Goal: Task Accomplishment & Management: Manage account settings

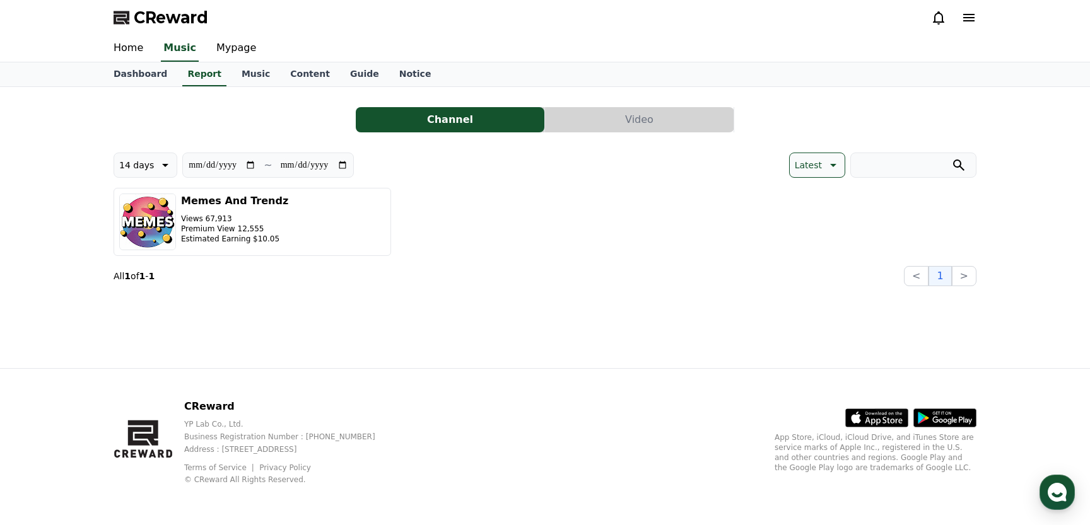
click at [202, 160] on input "**********" at bounding box center [222, 165] width 68 height 14
type input "**********"
click at [784, 6] on div "CReward" at bounding box center [544, 17] width 883 height 35
click at [793, 7] on div "CReward" at bounding box center [544, 17] width 883 height 35
click at [302, 163] on input "**********" at bounding box center [314, 165] width 68 height 14
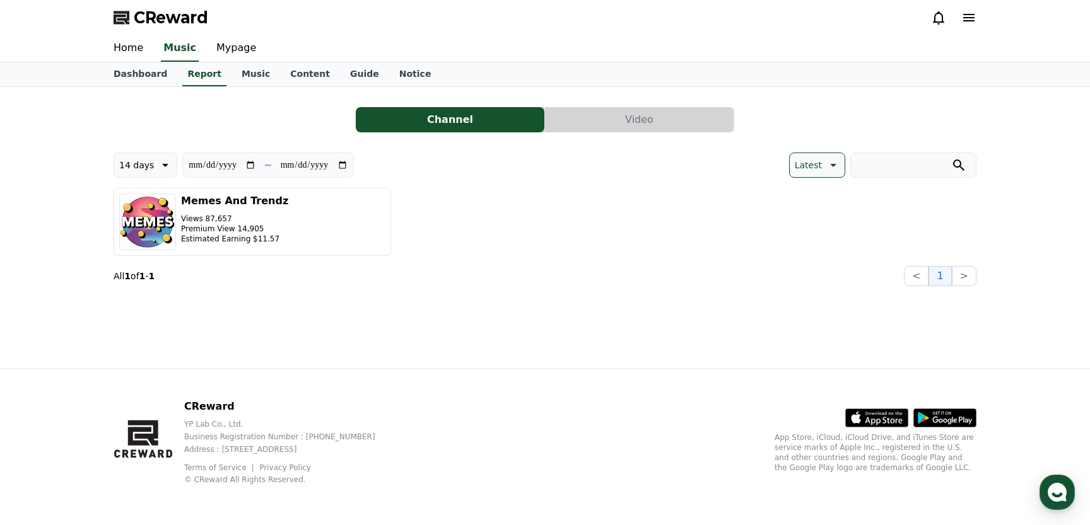
click at [302, 163] on input "**********" at bounding box center [314, 165] width 68 height 14
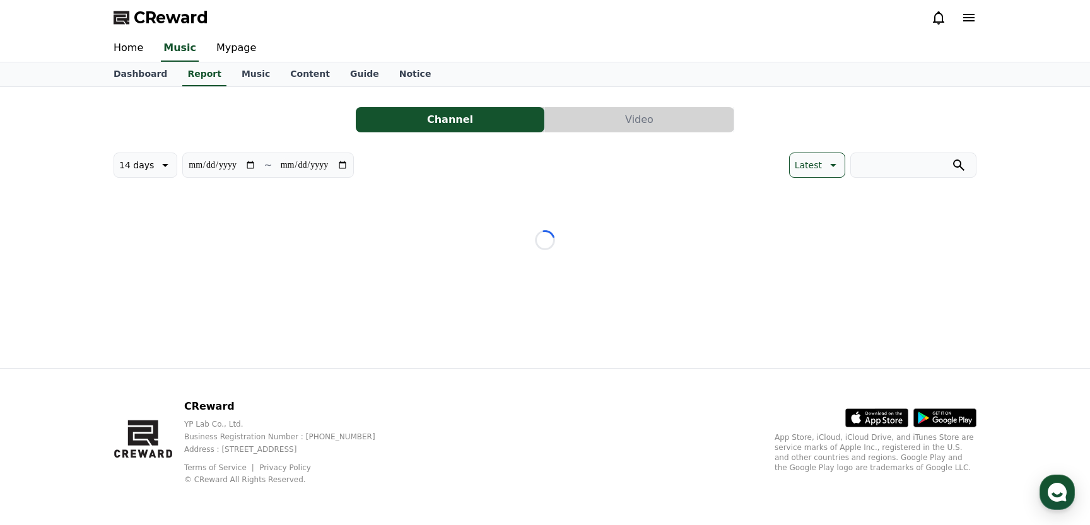
type input "**********"
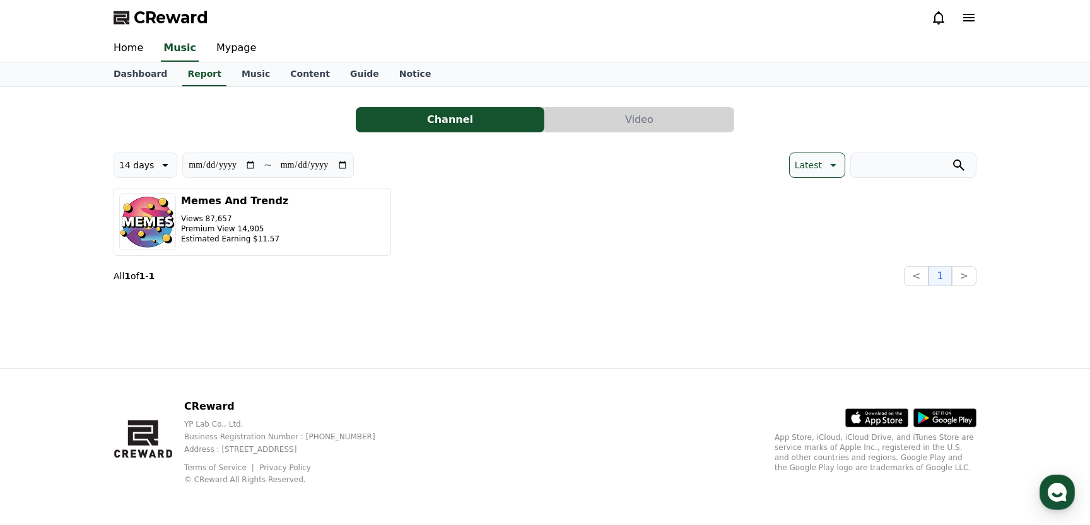
click at [690, 35] on div "Home Music Mypage" at bounding box center [544, 48] width 883 height 26
click at [243, 77] on link "Music" at bounding box center [256, 74] width 49 height 24
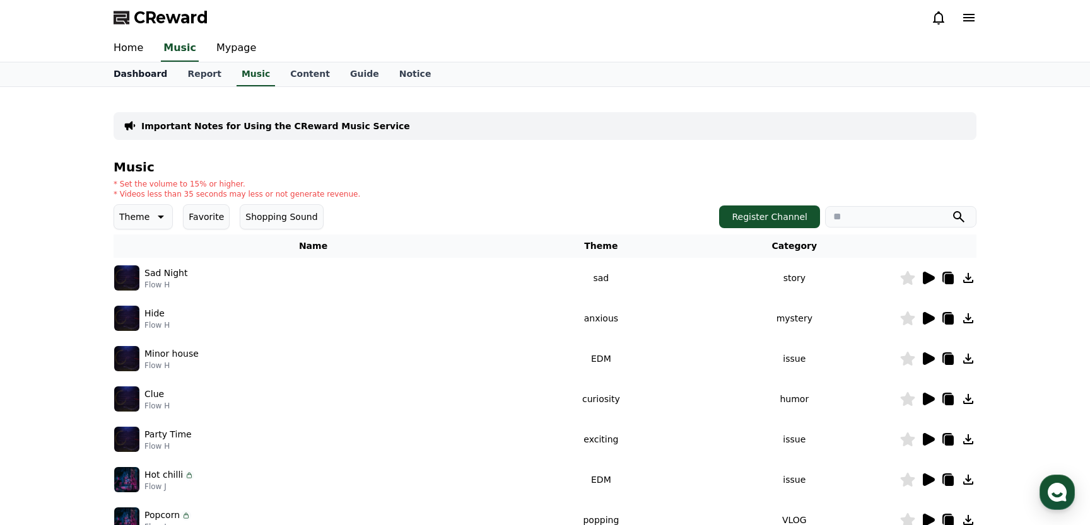
click at [146, 74] on link "Dashboard" at bounding box center [140, 74] width 74 height 24
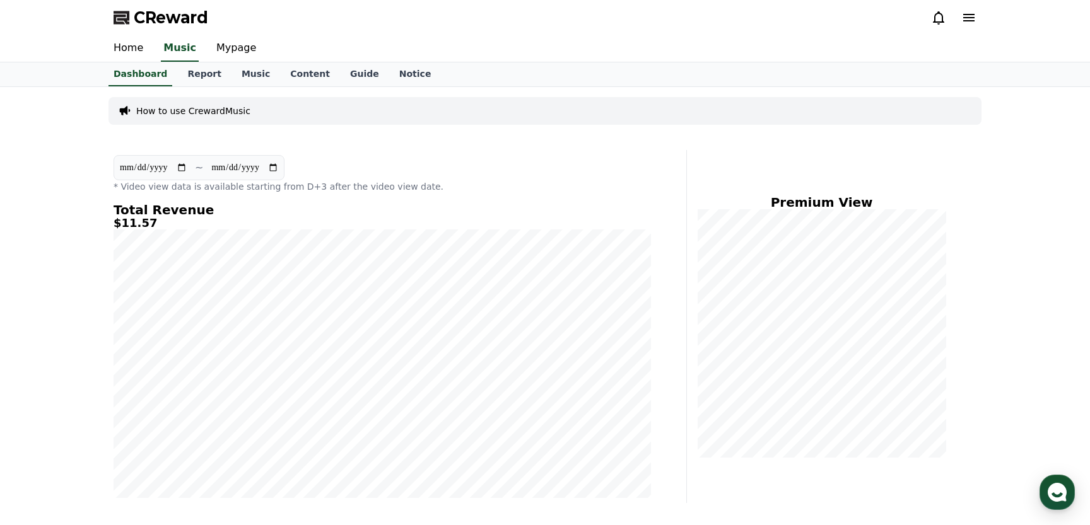
click at [965, 13] on icon at bounding box center [968, 17] width 15 height 15
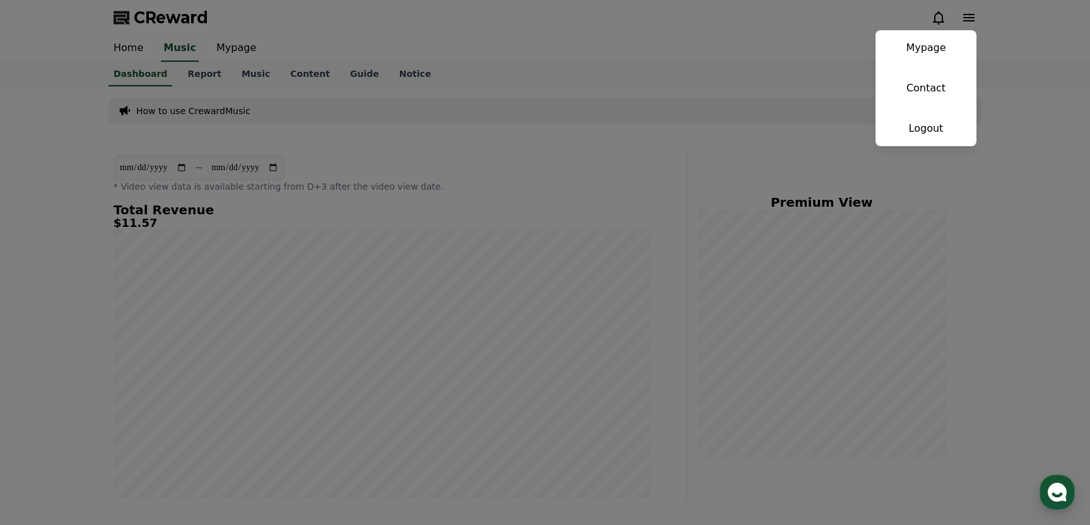
click at [826, 38] on button "close" at bounding box center [545, 262] width 1090 height 525
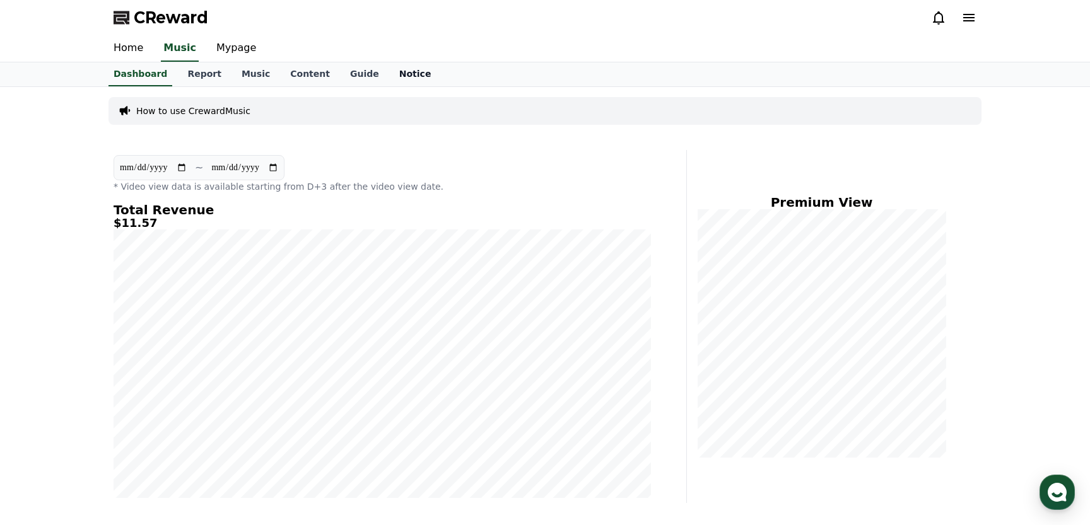
click at [392, 81] on link "Notice" at bounding box center [415, 74] width 52 height 24
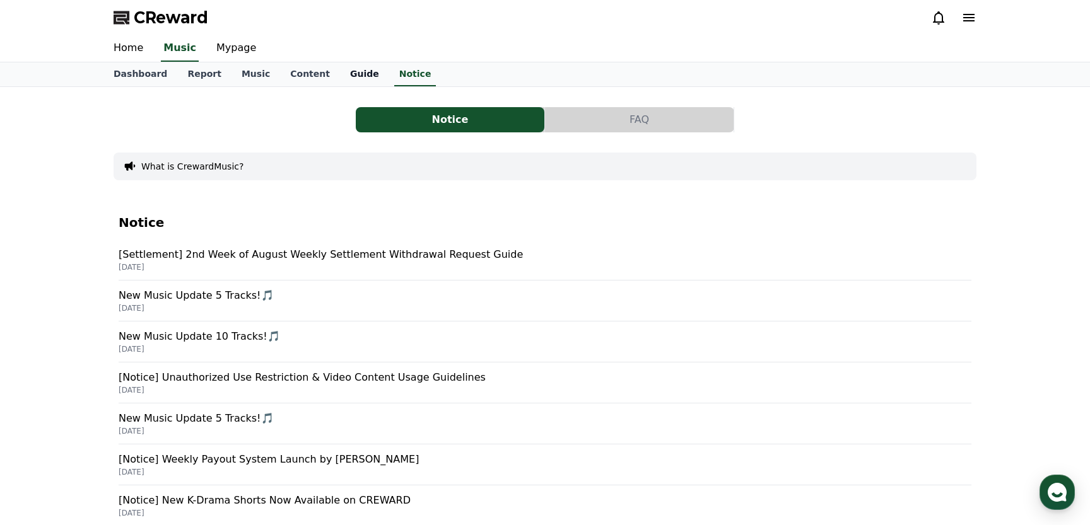
click at [346, 69] on link "Guide" at bounding box center [364, 74] width 49 height 24
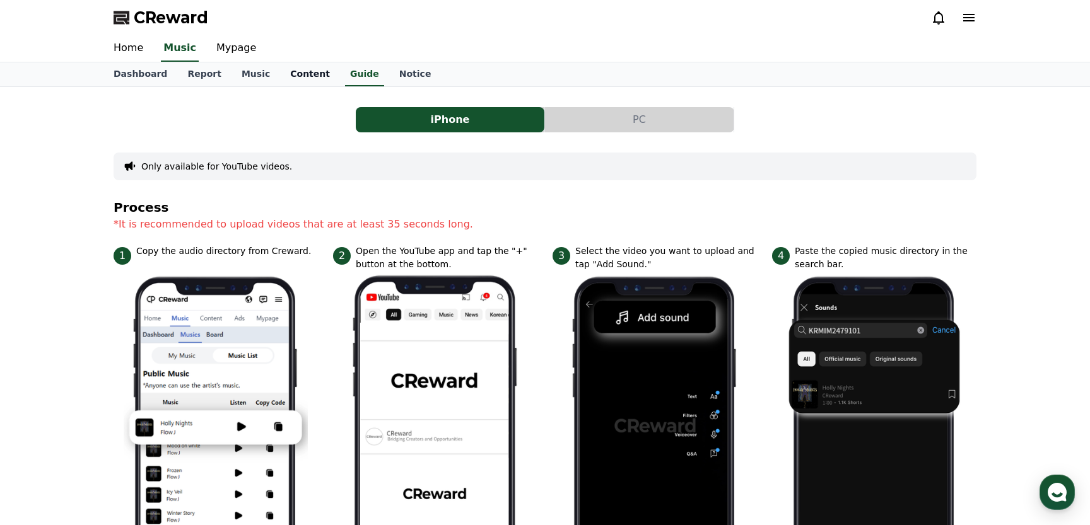
click at [300, 76] on link "Content" at bounding box center [310, 74] width 60 height 24
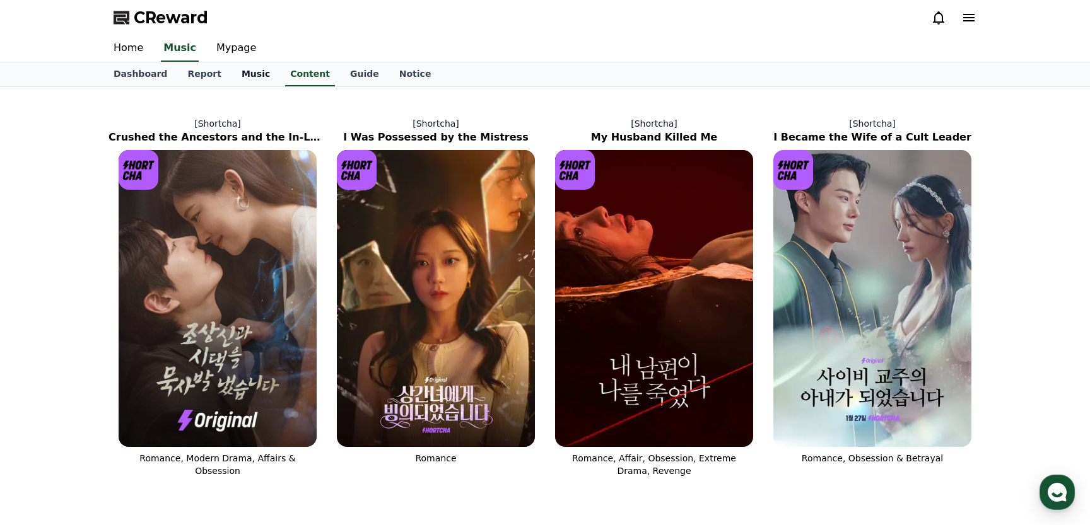
click at [242, 75] on link "Music" at bounding box center [256, 74] width 49 height 24
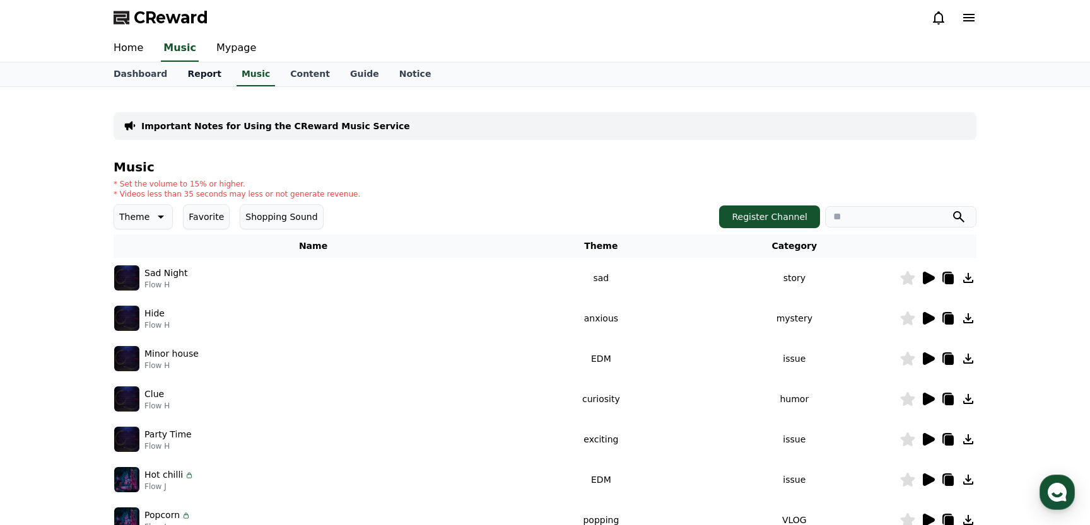
click at [204, 72] on link "Report" at bounding box center [204, 74] width 54 height 24
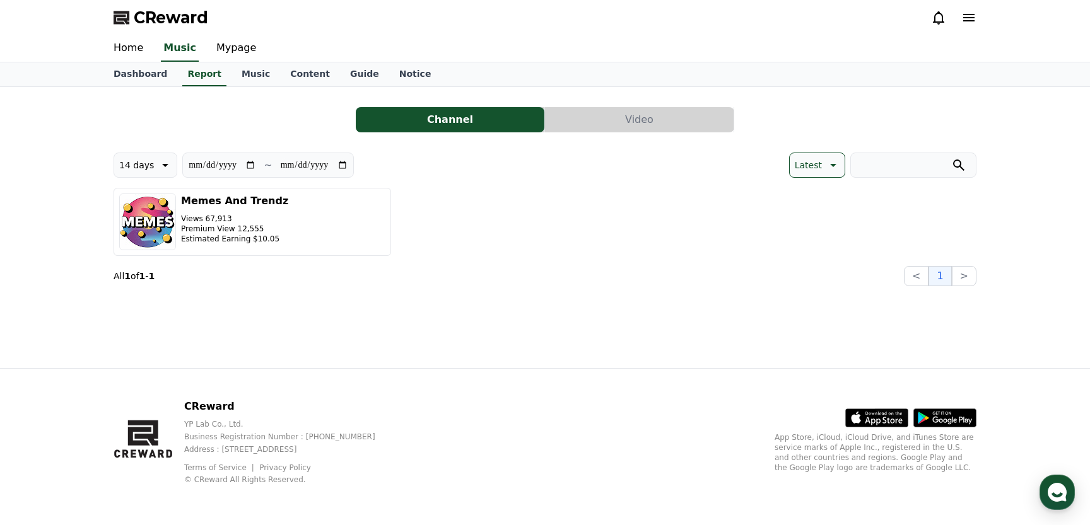
click at [158, 20] on span "CReward" at bounding box center [171, 18] width 74 height 20
click at [152, 73] on link "Dashboard" at bounding box center [140, 74] width 74 height 24
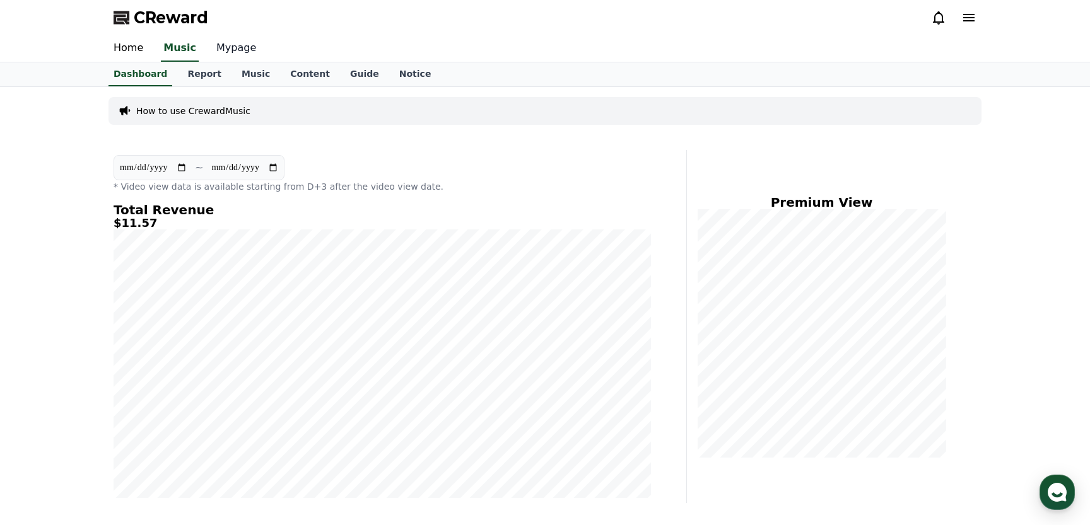
click at [232, 49] on link "Mypage" at bounding box center [236, 48] width 60 height 26
select select "**********"
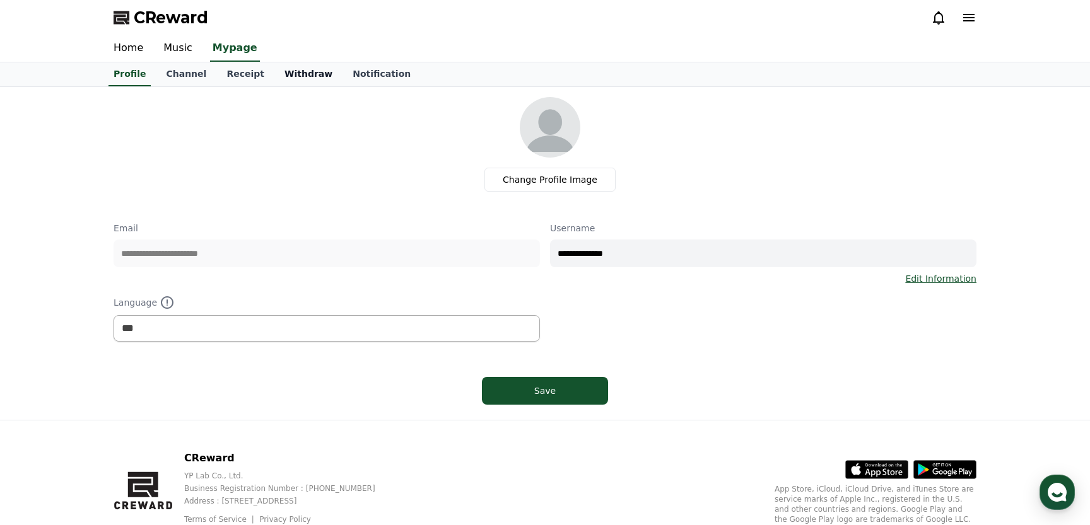
click at [300, 74] on link "Withdraw" at bounding box center [308, 74] width 68 height 24
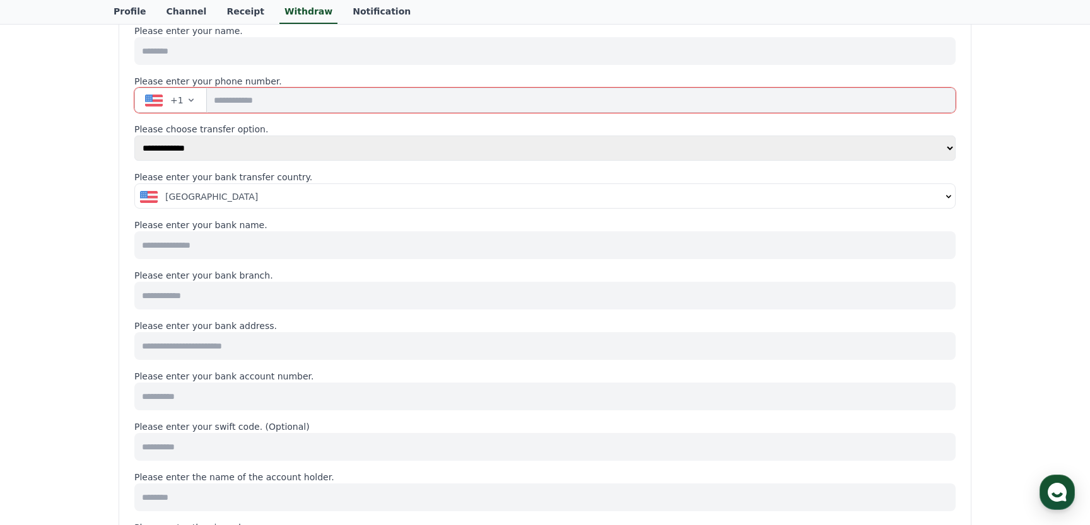
scroll to position [149, 0]
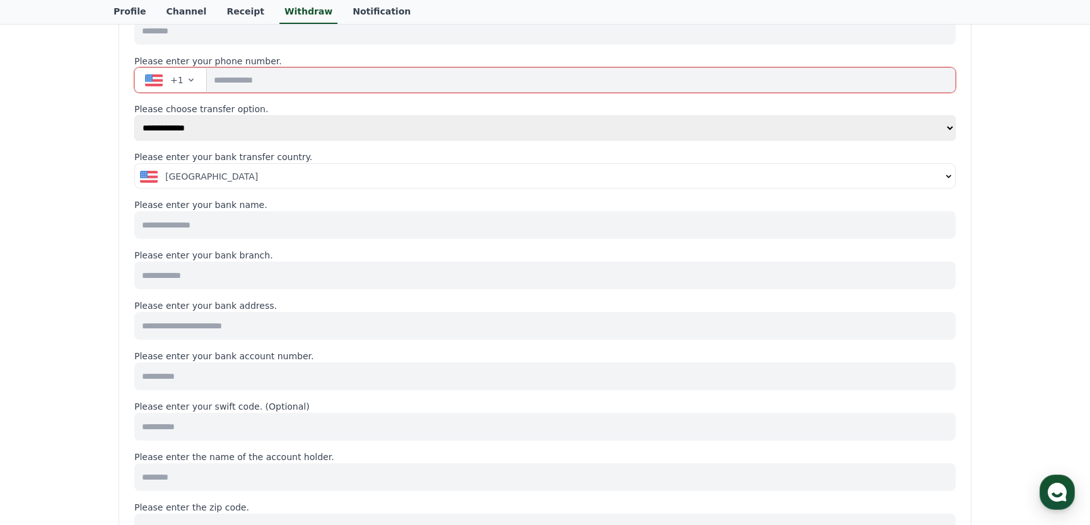
click at [414, 263] on input at bounding box center [544, 276] width 821 height 28
click at [985, 232] on div "**********" at bounding box center [544, 417] width 883 height 959
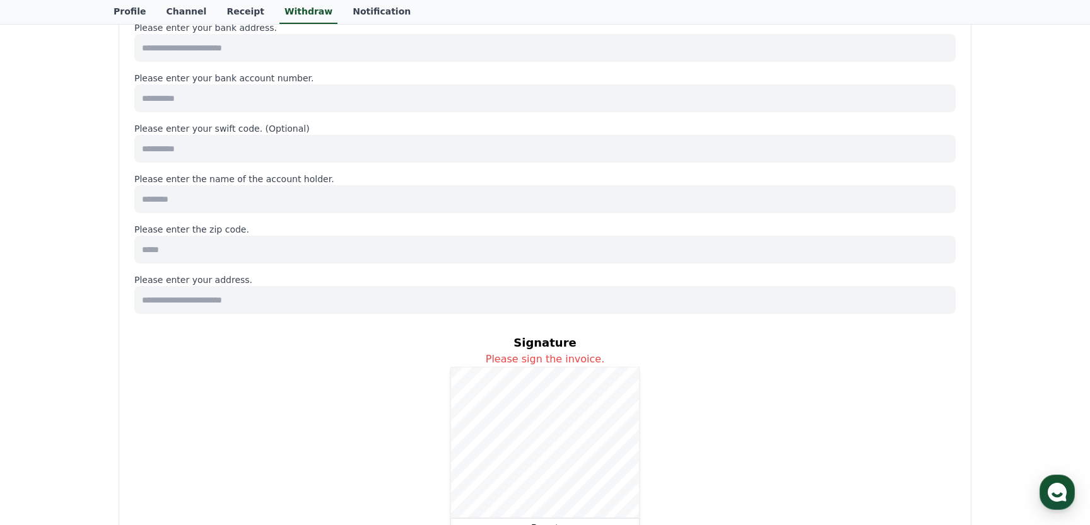
scroll to position [0, 0]
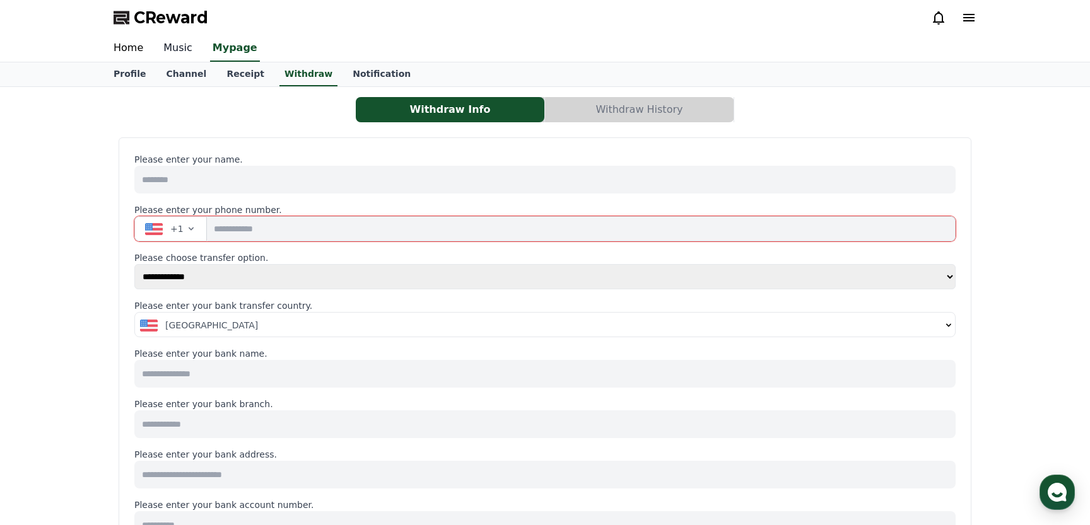
click at [171, 52] on link "Music" at bounding box center [177, 48] width 49 height 26
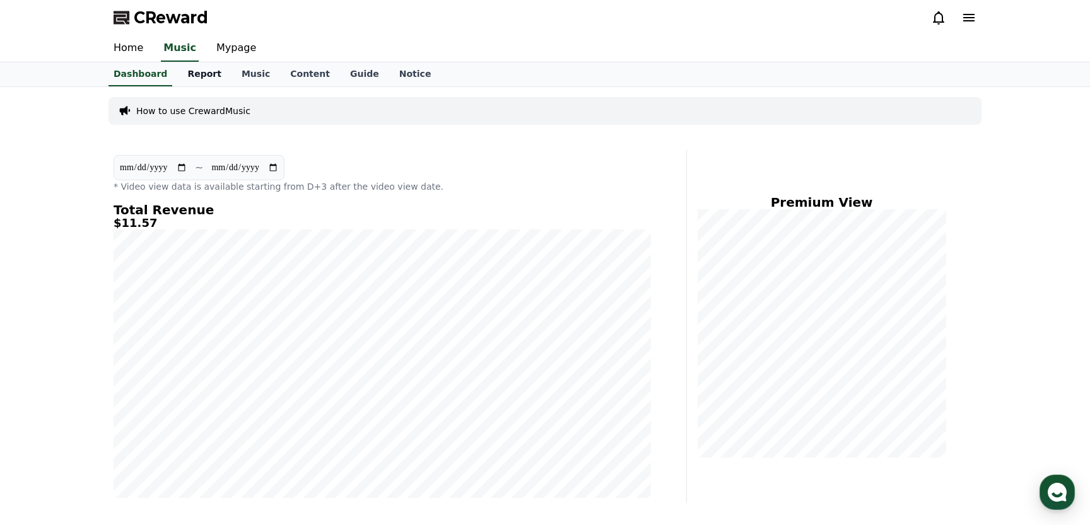
click at [189, 74] on link "Report" at bounding box center [204, 74] width 54 height 24
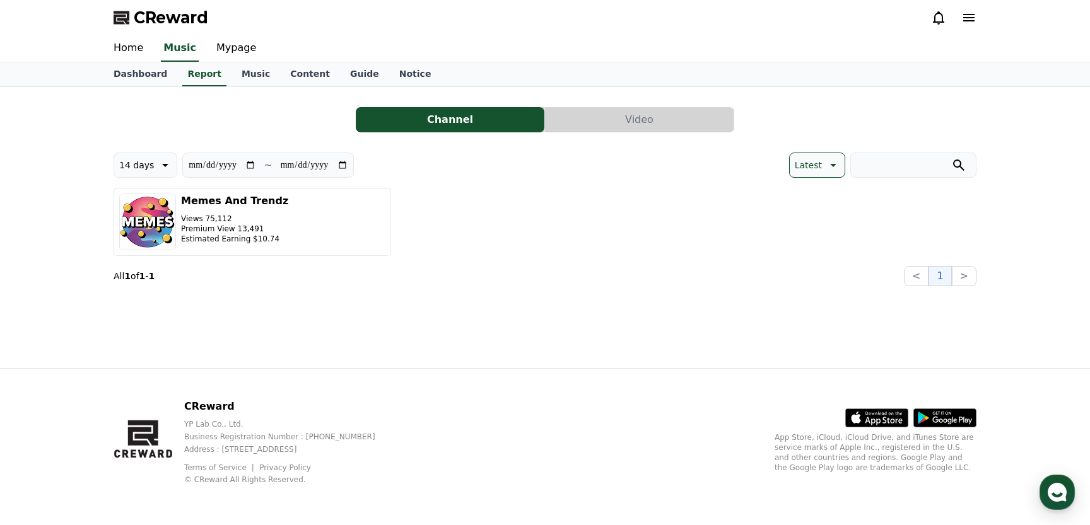
click at [632, 116] on button "Video" at bounding box center [639, 119] width 189 height 25
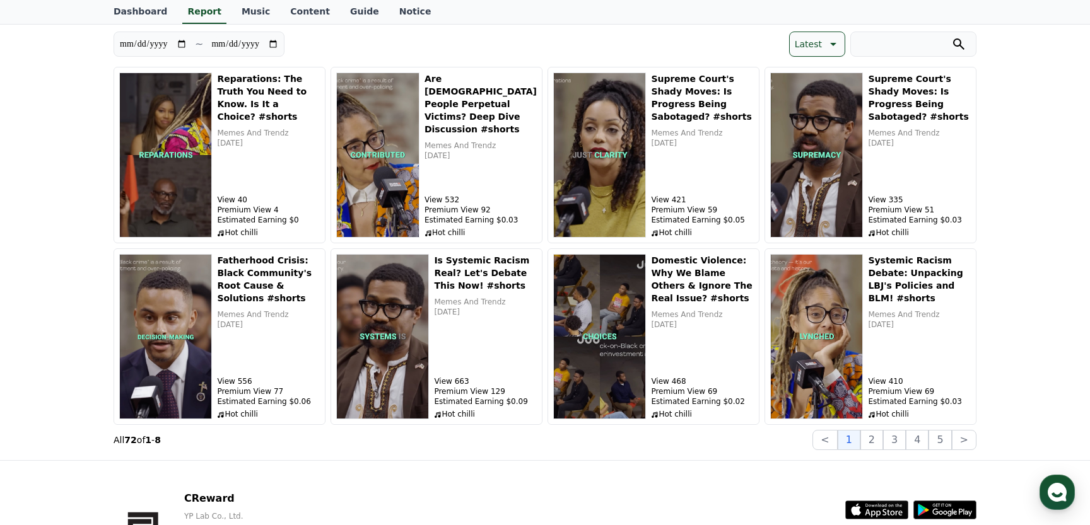
scroll to position [213, 0]
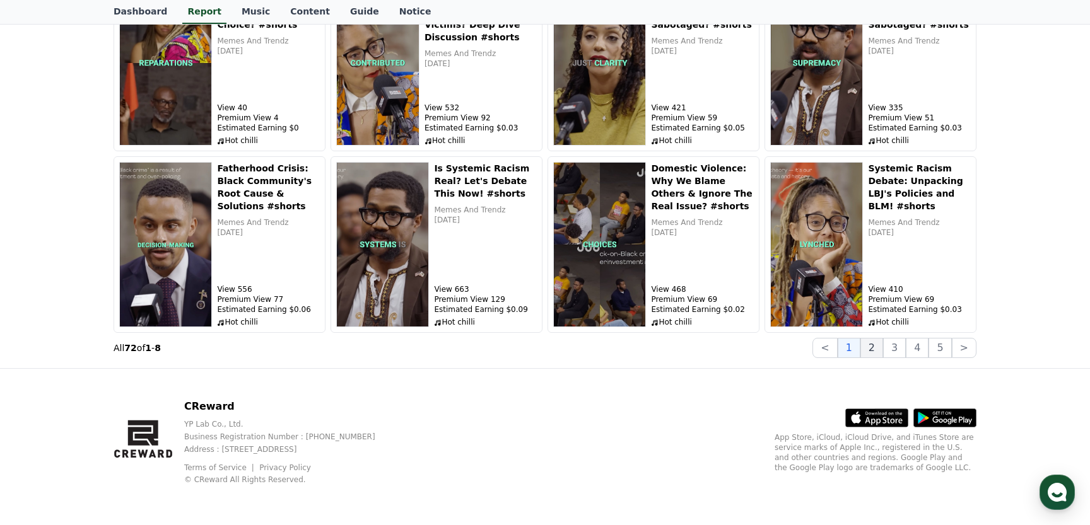
click at [879, 350] on button "2" at bounding box center [871, 348] width 23 height 20
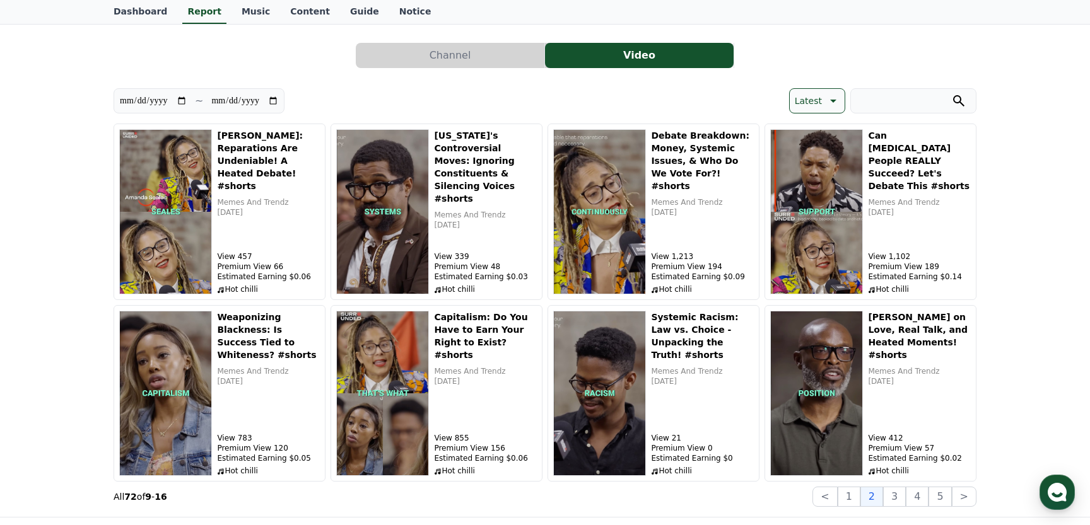
scroll to position [63, 0]
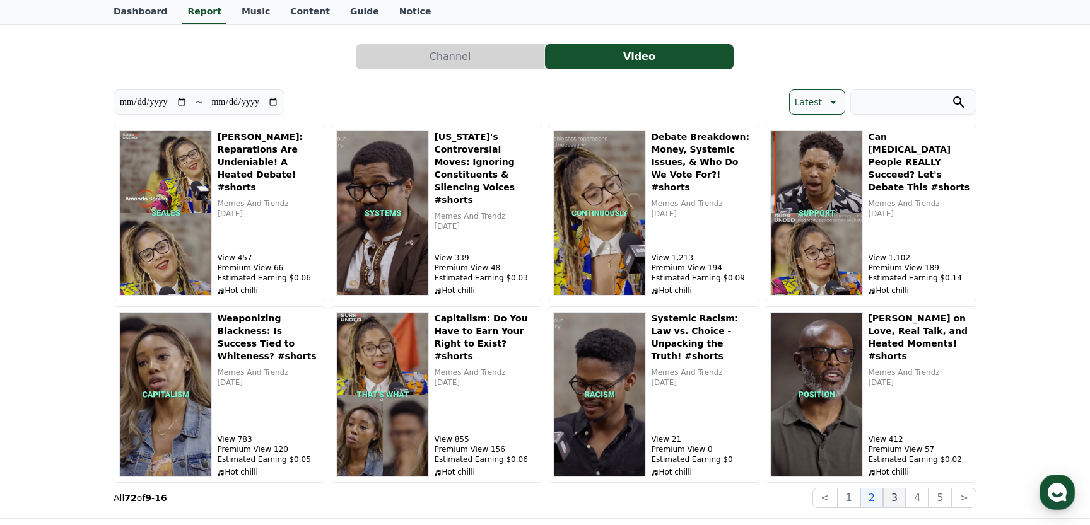
click at [895, 500] on button "3" at bounding box center [894, 498] width 23 height 20
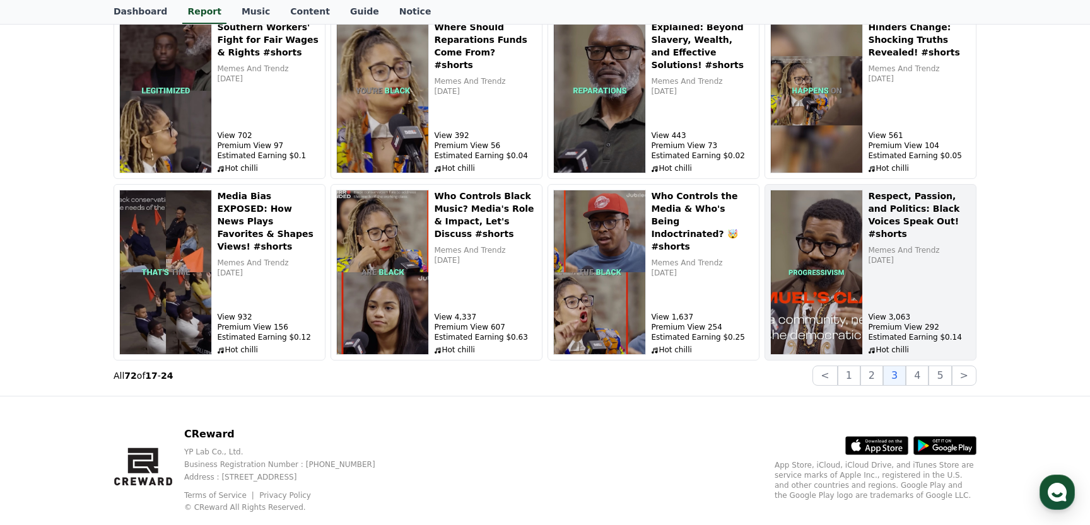
scroll to position [186, 0]
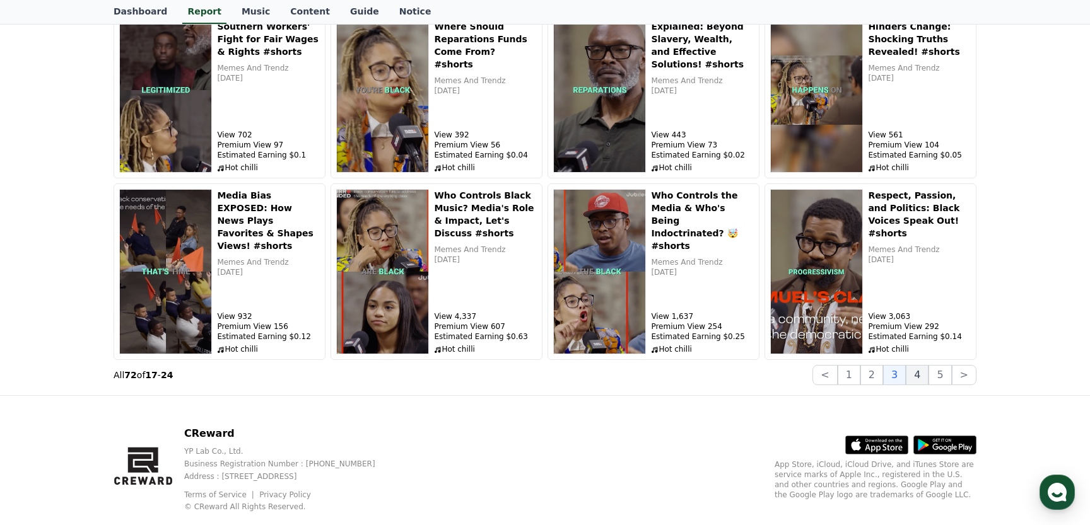
click at [922, 377] on button "4" at bounding box center [917, 375] width 23 height 20
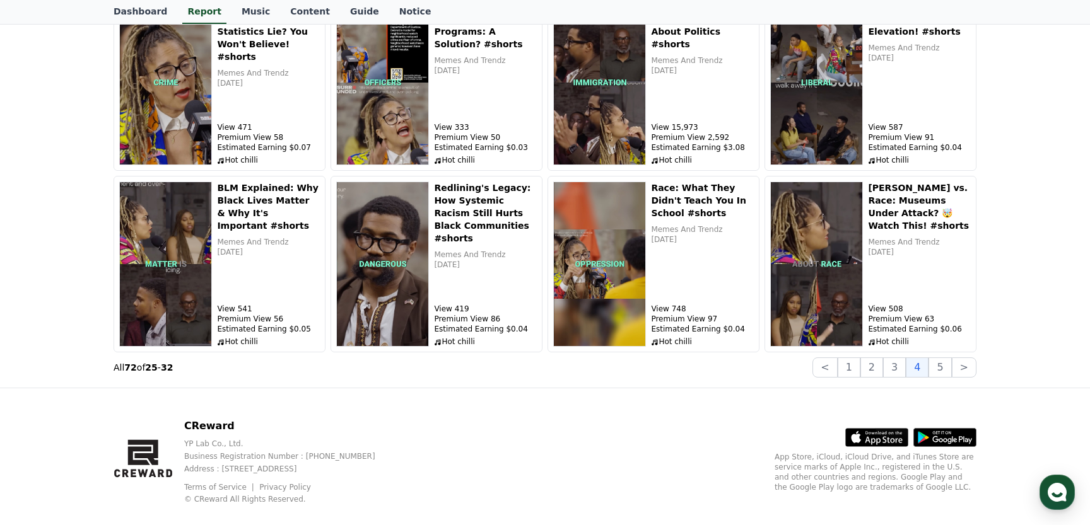
scroll to position [213, 0]
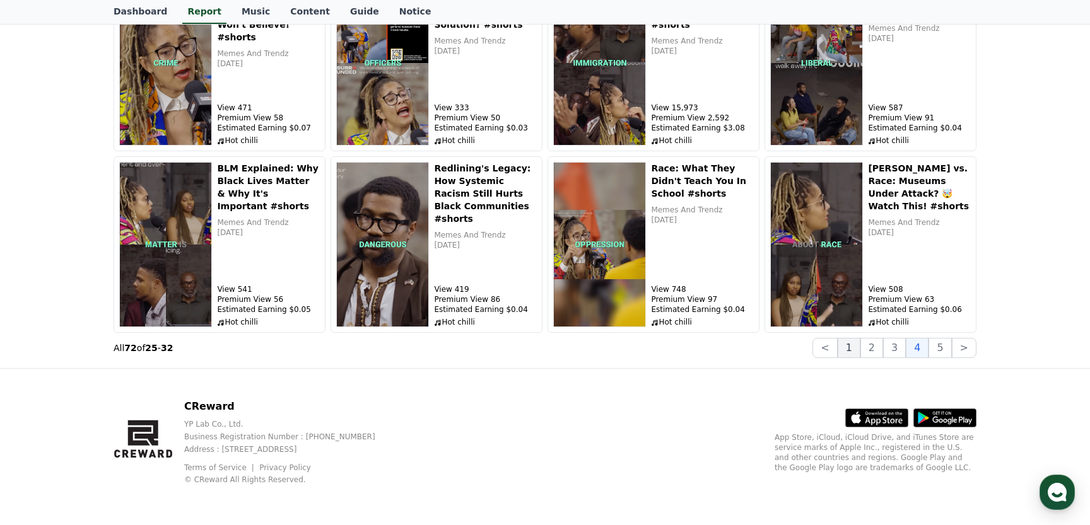
click at [852, 352] on button "1" at bounding box center [849, 348] width 23 height 20
